Goal: Task Accomplishment & Management: Manage account settings

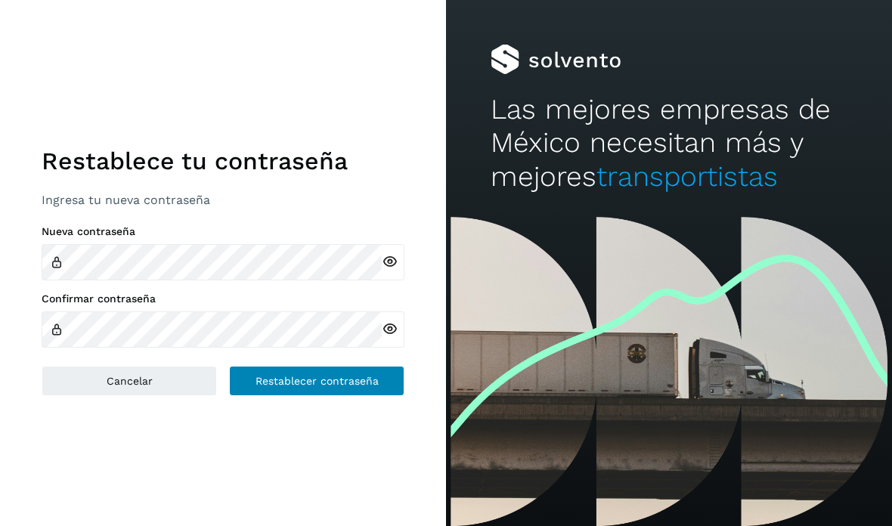
click at [334, 396] on button "Restablecer contraseña" at bounding box center [316, 381] width 175 height 30
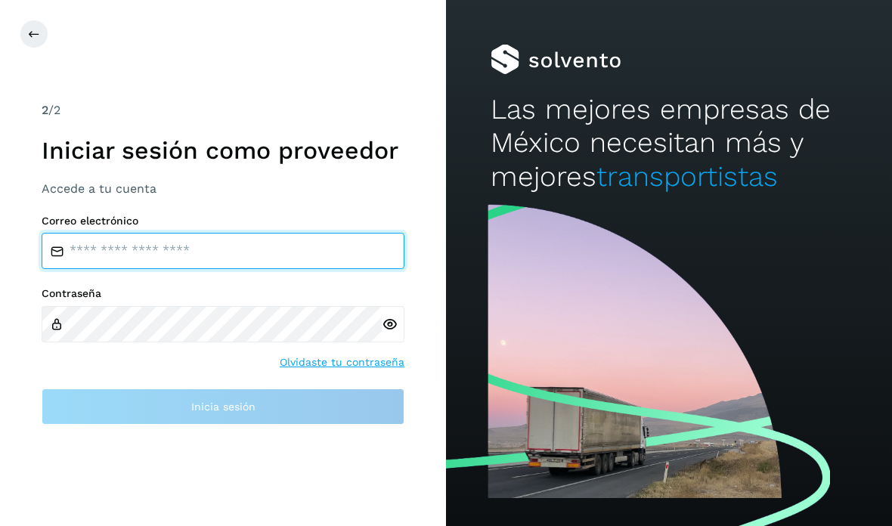
click at [88, 269] on input "email" at bounding box center [223, 251] width 363 height 36
type input "**********"
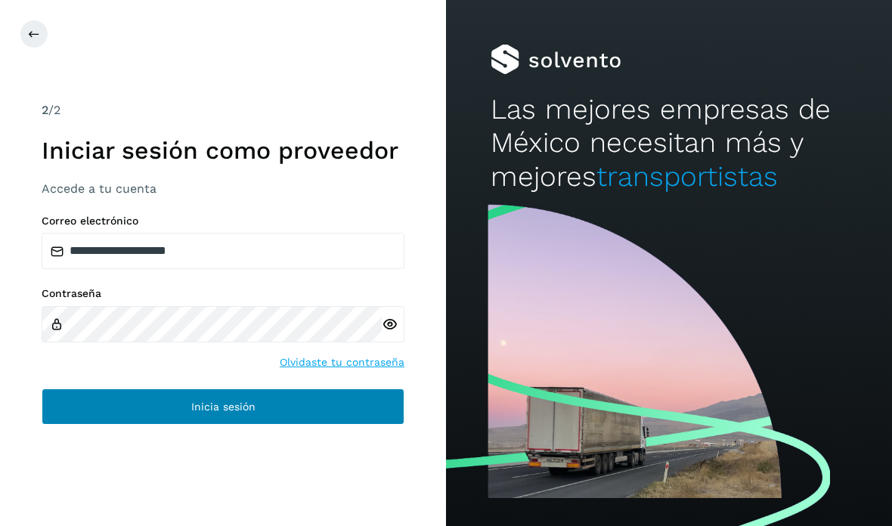
click at [129, 425] on button "Inicia sesión" at bounding box center [223, 406] width 363 height 36
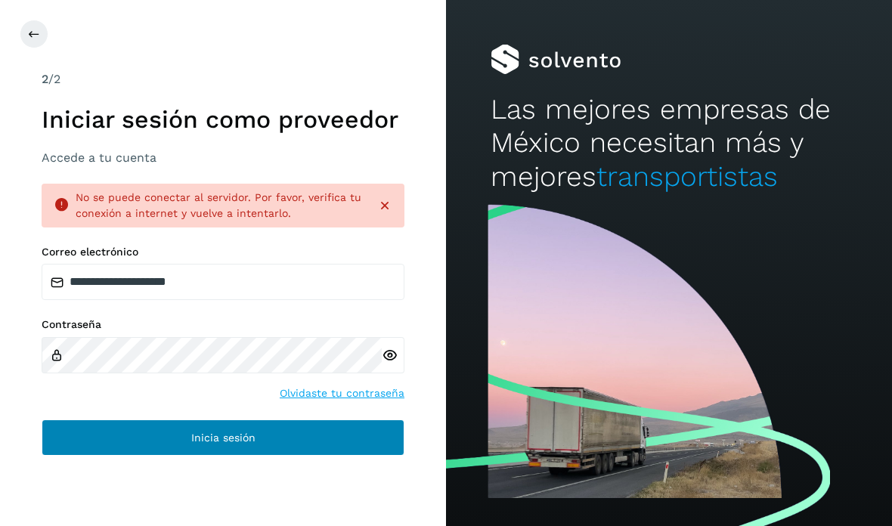
click at [241, 443] on span "Inicia sesión" at bounding box center [223, 437] width 64 height 11
click at [187, 456] on button "Inicia sesión" at bounding box center [223, 437] width 363 height 36
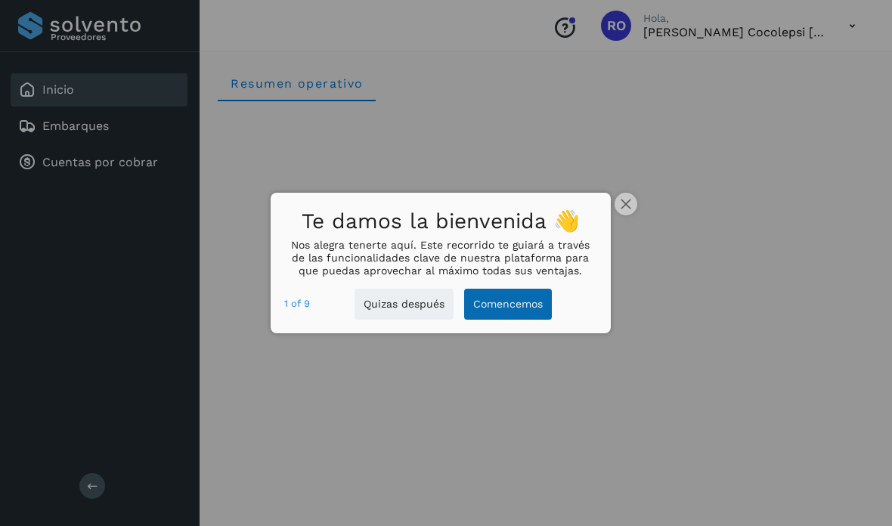
click at [497, 320] on button "Comencemos" at bounding box center [508, 304] width 88 height 31
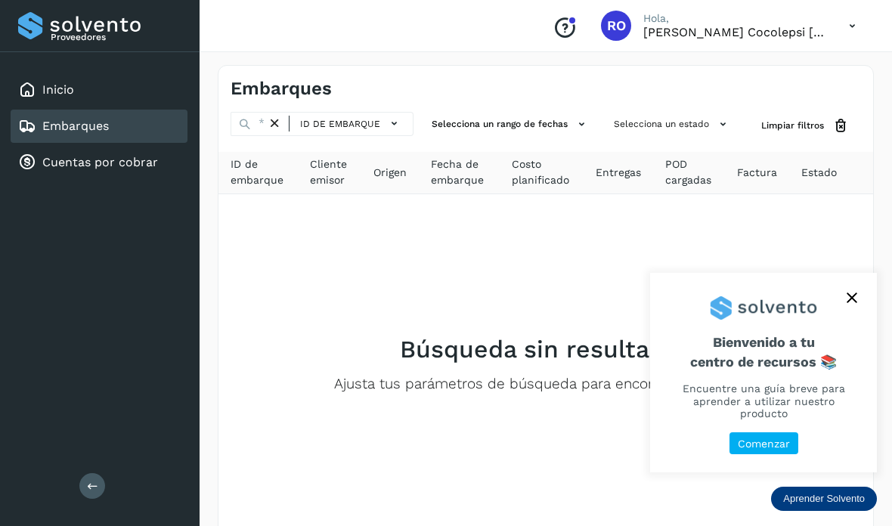
click at [403, 525] on html "Proveedores Inicio Embarques Cuentas por cobrar Salir Conoce nuestros beneficio…" at bounding box center [446, 303] width 892 height 606
